Goal: Check status

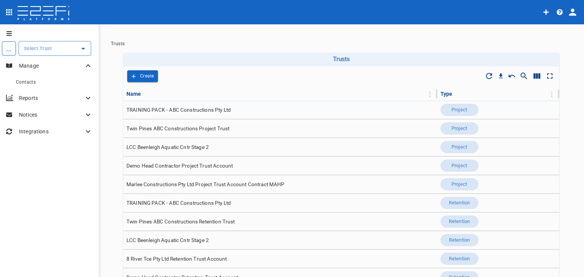
click at [79, 47] on icon "Open" at bounding box center [83, 48] width 9 height 9
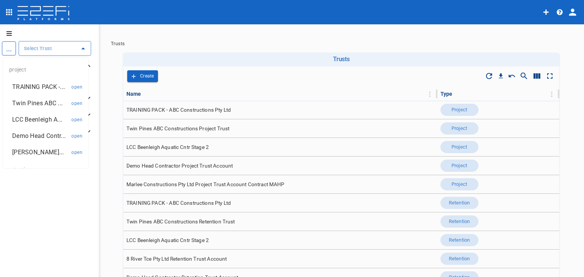
click at [28, 107] on p "Twin Pines ABC ..." at bounding box center [37, 103] width 51 height 9
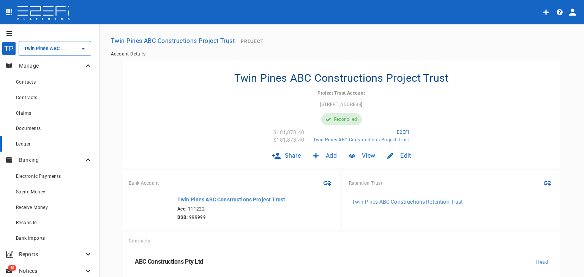
scroll to position [22, 0]
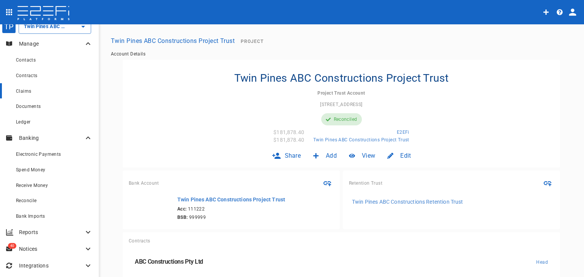
click at [28, 93] on span "Claims" at bounding box center [23, 90] width 15 height 5
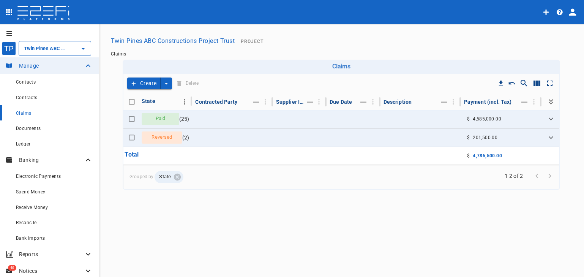
click at [182, 101] on icon "Column Actions" at bounding box center [185, 102] width 8 height 8
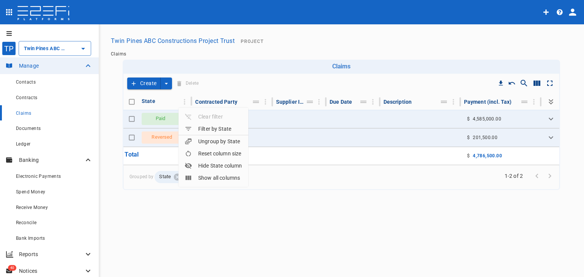
click at [221, 189] on div at bounding box center [292, 138] width 584 height 277
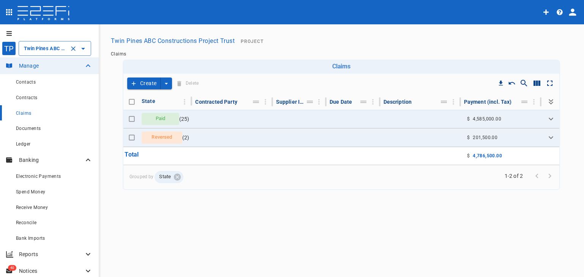
click at [81, 51] on icon "Open" at bounding box center [83, 48] width 9 height 9
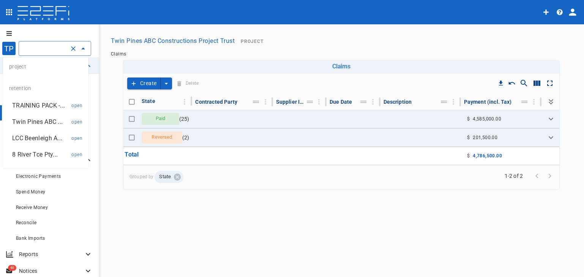
scroll to position [119, 0]
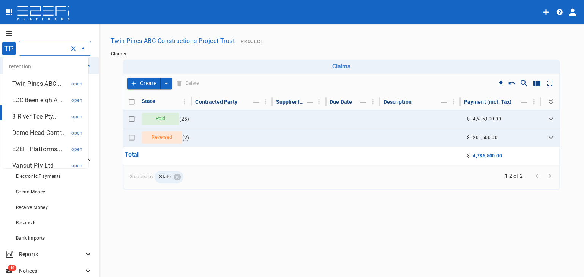
click at [30, 121] on p "8 River Tce Pty..." at bounding box center [35, 116] width 46 height 9
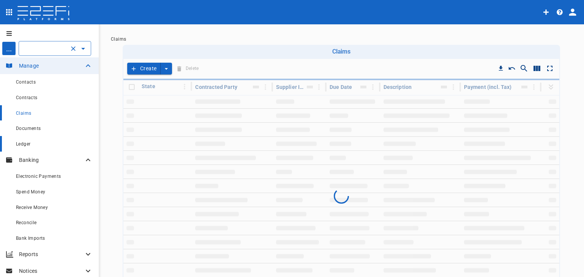
scroll to position [0, 59]
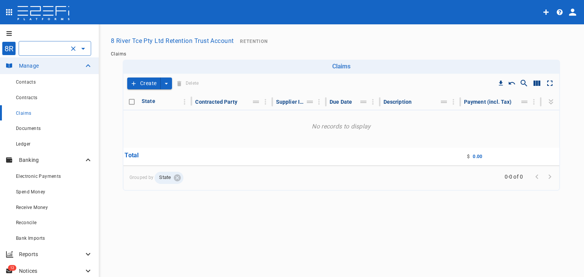
click at [82, 46] on icon "Open" at bounding box center [83, 48] width 9 height 9
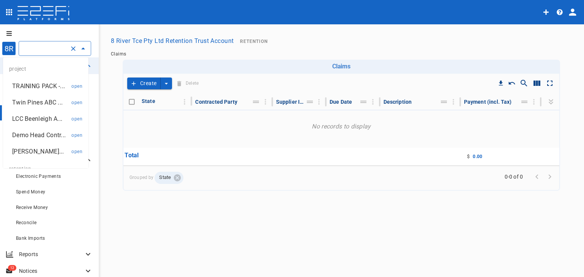
scroll to position [0, 0]
click at [39, 124] on p "LCC Beenleigh A..." at bounding box center [37, 119] width 50 height 9
type input "LCC Beenleigh Aquatic Cntr Stage 2"
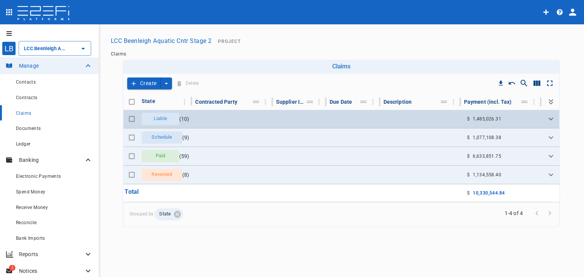
click at [153, 117] on span "Liable" at bounding box center [160, 118] width 22 height 7
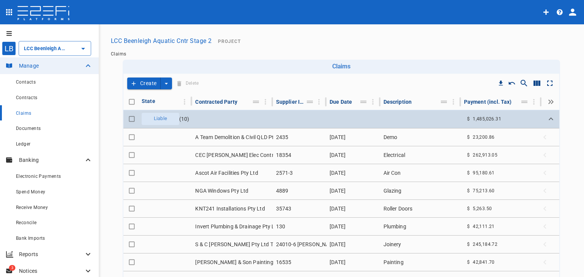
drag, startPoint x: 157, startPoint y: 118, endPoint x: 164, endPoint y: 117, distance: 7.6
click at [158, 118] on span "Liable" at bounding box center [160, 118] width 22 height 7
